Goal: Information Seeking & Learning: Learn about a topic

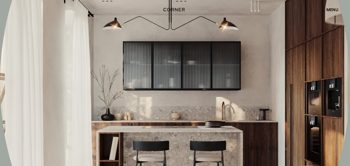
scroll to position [2568, 0]
drag, startPoint x: 148, startPoint y: 70, endPoint x: 0, endPoint y: 61, distance: 147.8
click at [0, 61] on div at bounding box center [175, 82] width 350 height 455
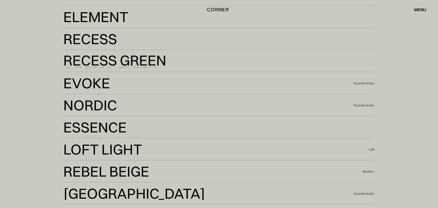
scroll to position [1042, 0]
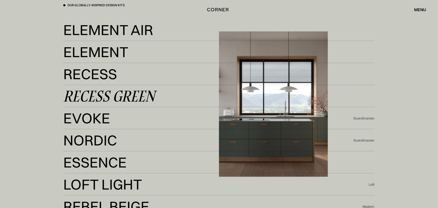
click at [102, 98] on div "Recess Green" at bounding box center [109, 96] width 92 height 12
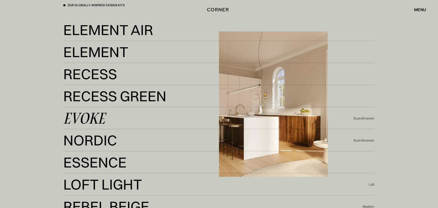
click at [97, 118] on div "Evoke" at bounding box center [84, 118] width 42 height 12
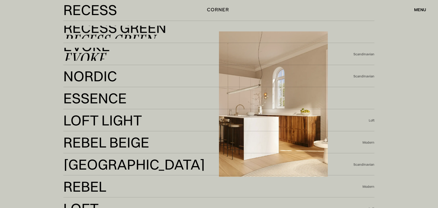
scroll to position [1107, 0]
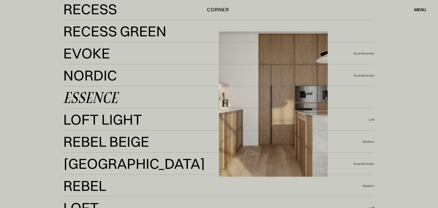
click at [95, 99] on div "Essence" at bounding box center [90, 97] width 54 height 12
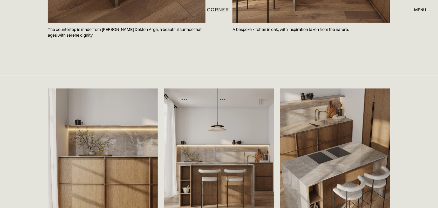
scroll to position [778, 0]
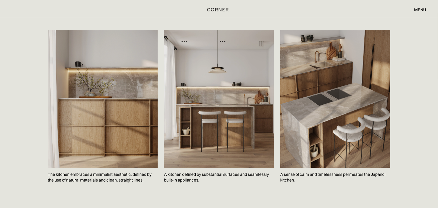
click at [399, 5] on div "menu close" at bounding box center [357, 9] width 137 height 9
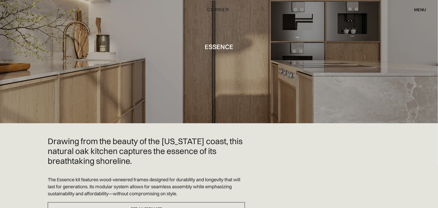
scroll to position [0, 0]
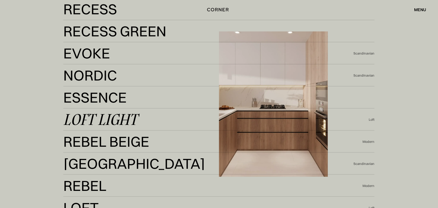
click at [122, 113] on div "Loft Light" at bounding box center [100, 119] width 74 height 12
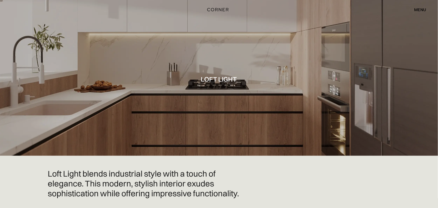
drag, startPoint x: 279, startPoint y: 84, endPoint x: 226, endPoint y: 102, distance: 55.7
click at [226, 102] on div at bounding box center [219, 78] width 438 height 156
drag, startPoint x: 227, startPoint y: 102, endPoint x: 216, endPoint y: 100, distance: 11.3
click at [216, 100] on div at bounding box center [219, 78] width 438 height 156
drag, startPoint x: 216, startPoint y: 100, endPoint x: 206, endPoint y: 101, distance: 9.7
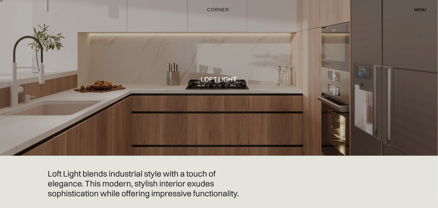
click at [206, 101] on div at bounding box center [219, 78] width 438 height 156
drag, startPoint x: 213, startPoint y: 42, endPoint x: 204, endPoint y: 43, distance: 8.4
click at [204, 43] on div at bounding box center [219, 78] width 438 height 156
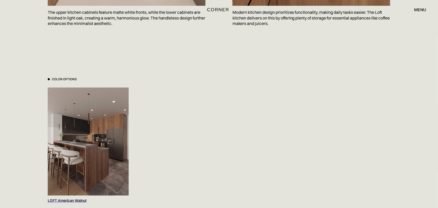
scroll to position [519, 0]
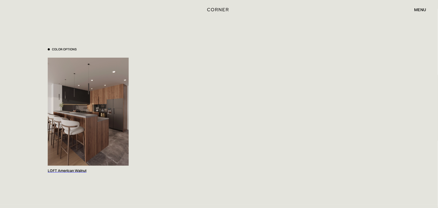
click at [97, 102] on img at bounding box center [88, 112] width 81 height 108
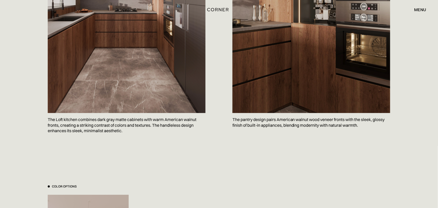
scroll to position [519, 0]
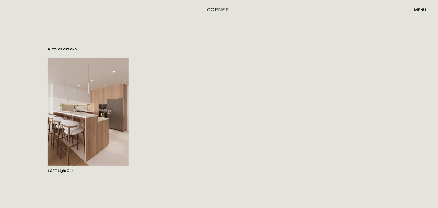
click at [178, 103] on div "Color Options LOFT Light Oak" at bounding box center [219, 110] width 342 height 126
click at [75, 105] on img at bounding box center [88, 112] width 81 height 108
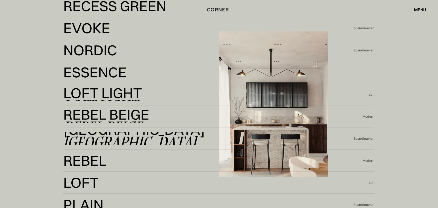
scroll to position [1139, 0]
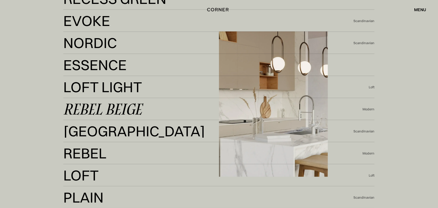
click at [132, 108] on div "Rebel Beige" at bounding box center [102, 109] width 79 height 12
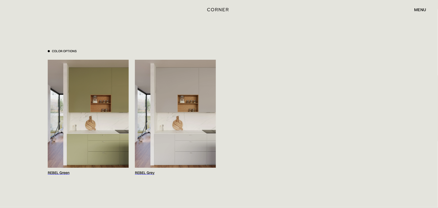
scroll to position [519, 0]
click at [73, 116] on img at bounding box center [88, 113] width 81 height 108
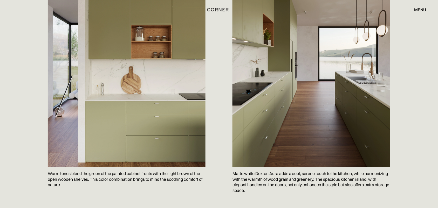
scroll to position [746, 0]
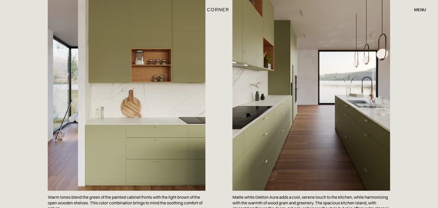
drag, startPoint x: 352, startPoint y: 64, endPoint x: 311, endPoint y: 80, distance: 43.4
click at [352, 64] on img at bounding box center [311, 85] width 158 height 210
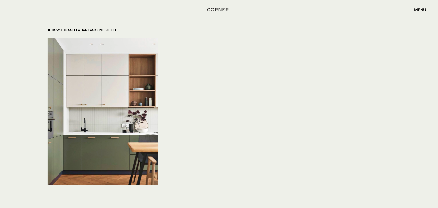
scroll to position [1783, 0]
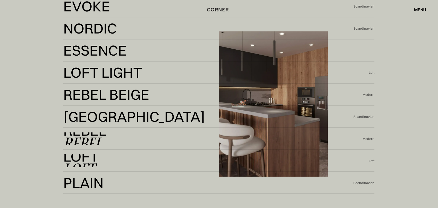
scroll to position [1174, 0]
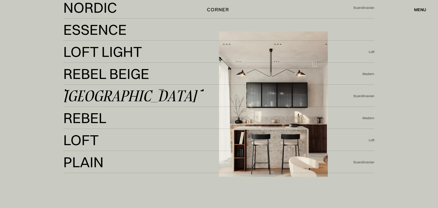
click at [95, 99] on div "Berlin" at bounding box center [129, 95] width 133 height 12
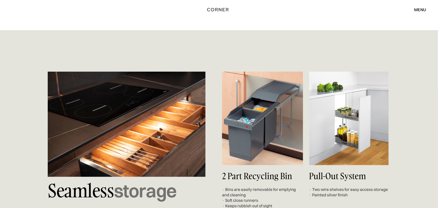
scroll to position [1816, 0]
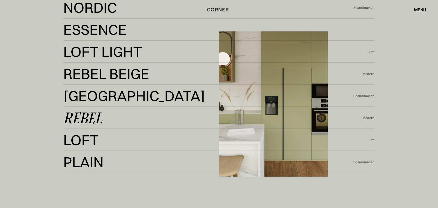
click at [90, 118] on div "Rebel" at bounding box center [82, 118] width 39 height 12
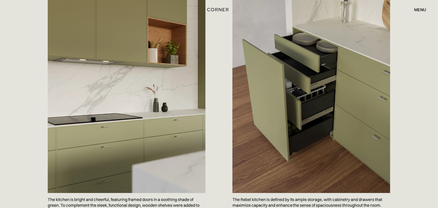
scroll to position [357, 0]
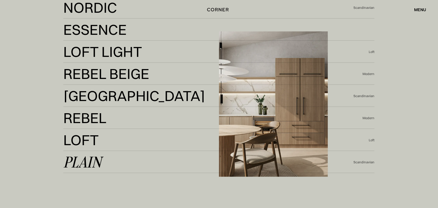
click at [94, 158] on div "Plain" at bounding box center [82, 162] width 38 height 12
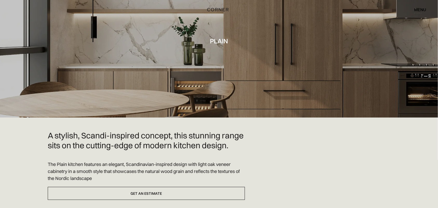
scroll to position [292, 0]
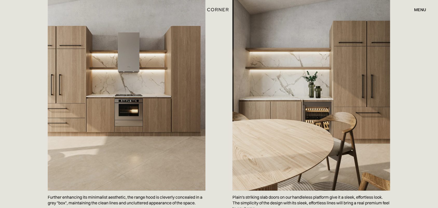
click at [419, 8] on div "menu" at bounding box center [420, 10] width 12 height 4
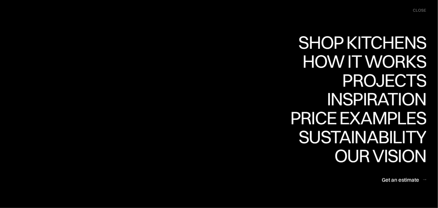
scroll to position [97, 0]
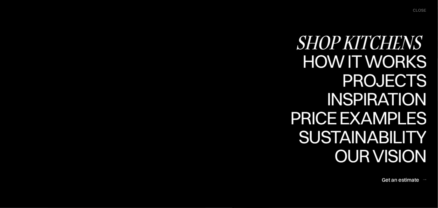
click at [342, 38] on div "Shop Kitchens" at bounding box center [361, 42] width 130 height 18
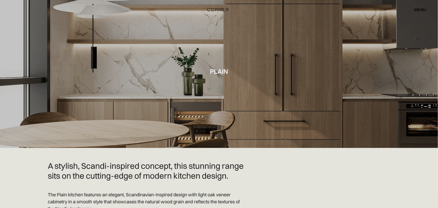
drag, startPoint x: 418, startPoint y: 64, endPoint x: 398, endPoint y: 16, distance: 52.0
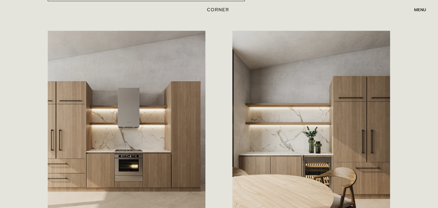
scroll to position [324, 0]
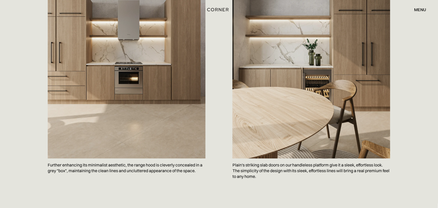
click at [422, 12] on div "menu close" at bounding box center [417, 9] width 17 height 9
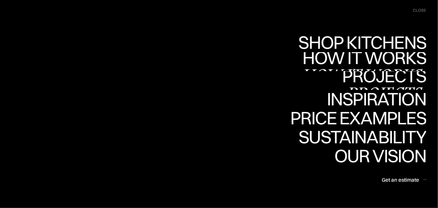
click at [355, 79] on div "Projects" at bounding box center [384, 76] width 84 height 18
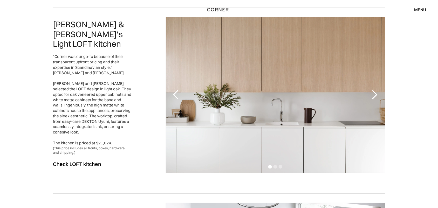
scroll to position [422, 0]
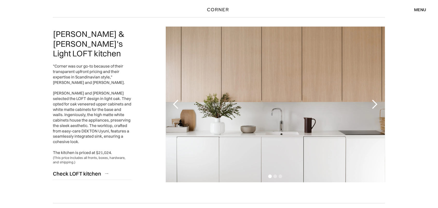
click at [372, 104] on div "next slide" at bounding box center [374, 104] width 10 height 10
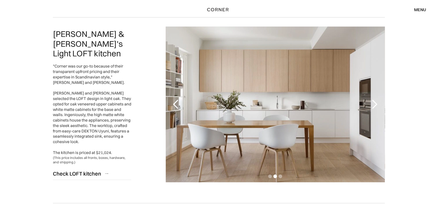
click at [372, 105] on div "next slide" at bounding box center [374, 104] width 10 height 10
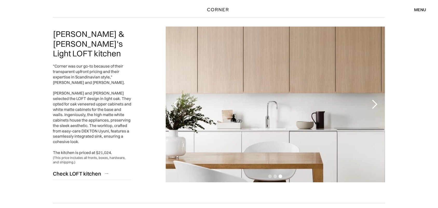
click at [372, 105] on div "next slide" at bounding box center [374, 104] width 10 height 10
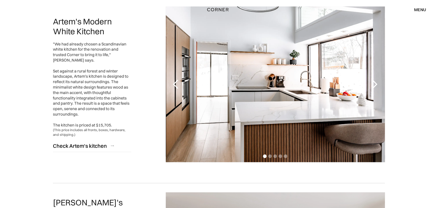
scroll to position [616, 0]
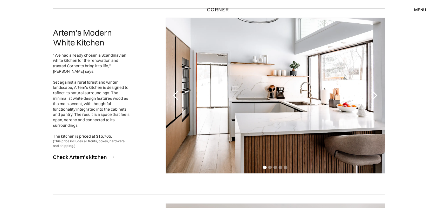
click at [371, 98] on div "next slide" at bounding box center [374, 95] width 10 height 10
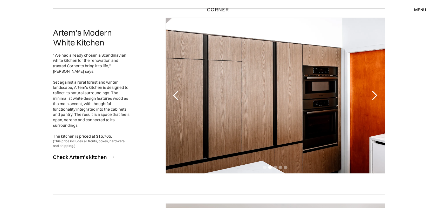
click at [371, 98] on div "next slide" at bounding box center [374, 95] width 10 height 10
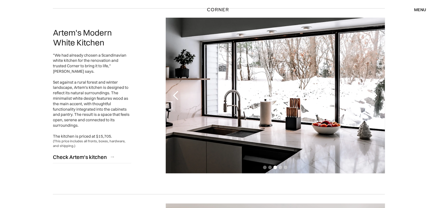
click at [371, 98] on div "next slide" at bounding box center [374, 95] width 10 height 10
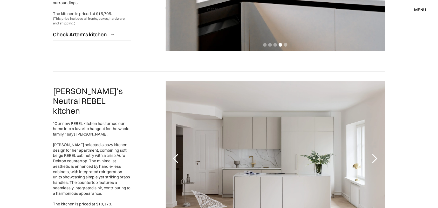
scroll to position [778, 0]
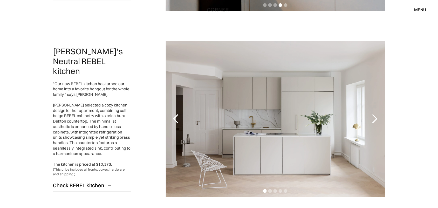
click at [374, 112] on div "next slide" at bounding box center [374, 119] width 21 height 156
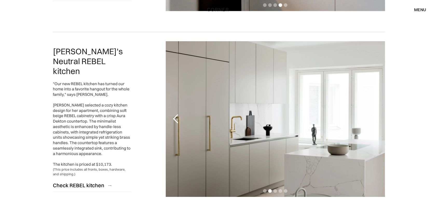
click at [374, 117] on div "next slide" at bounding box center [374, 119] width 10 height 10
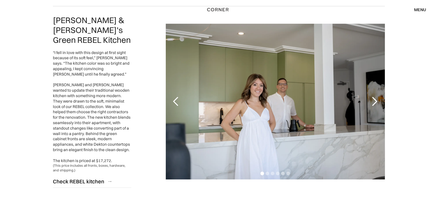
scroll to position [1005, 0]
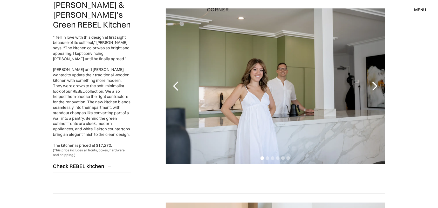
click at [373, 81] on div "next slide" at bounding box center [374, 86] width 10 height 10
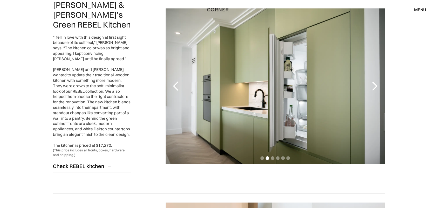
click at [373, 81] on div "next slide" at bounding box center [374, 86] width 10 height 10
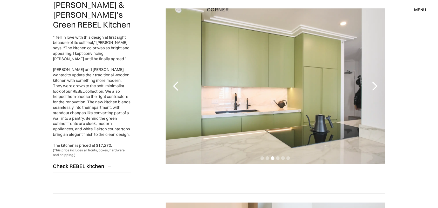
click at [373, 81] on div "next slide" at bounding box center [374, 86] width 10 height 10
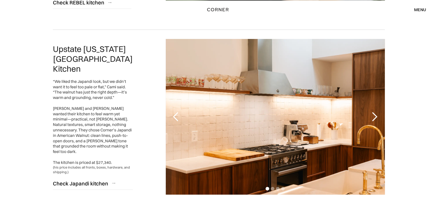
scroll to position [1200, 0]
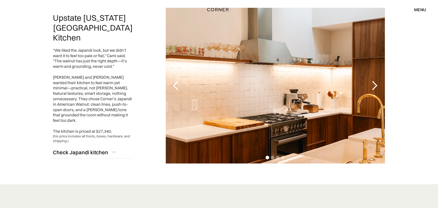
click at [373, 80] on div "next slide" at bounding box center [374, 85] width 10 height 10
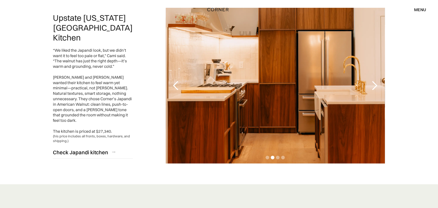
click at [373, 80] on div "next slide" at bounding box center [374, 85] width 10 height 10
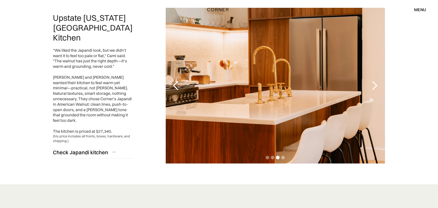
click at [373, 80] on div "next slide" at bounding box center [374, 85] width 10 height 10
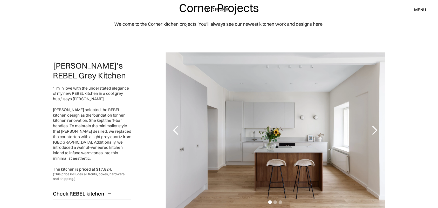
scroll to position [0, 0]
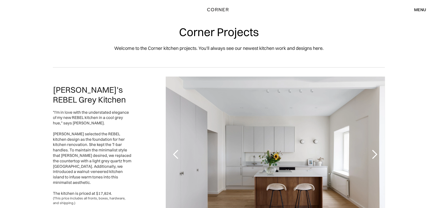
click at [421, 9] on div "menu" at bounding box center [420, 10] width 12 height 4
